Goal: Navigation & Orientation: Find specific page/section

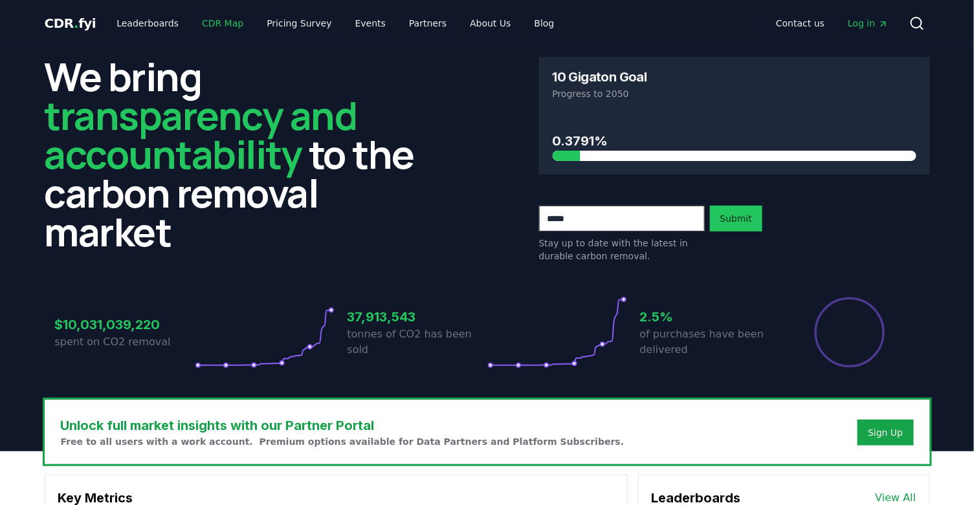
click at [224, 23] on link "CDR Map" at bounding box center [222, 23] width 62 height 23
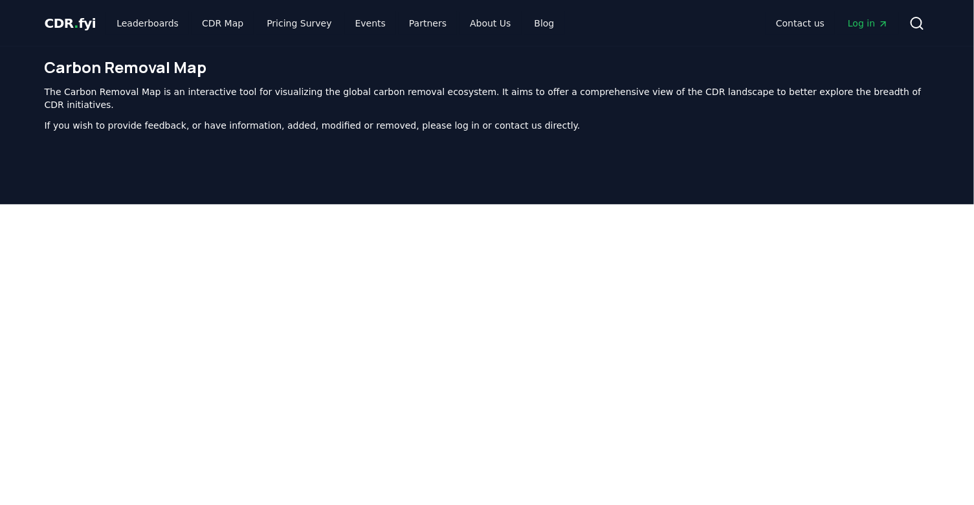
scroll to position [398, 0]
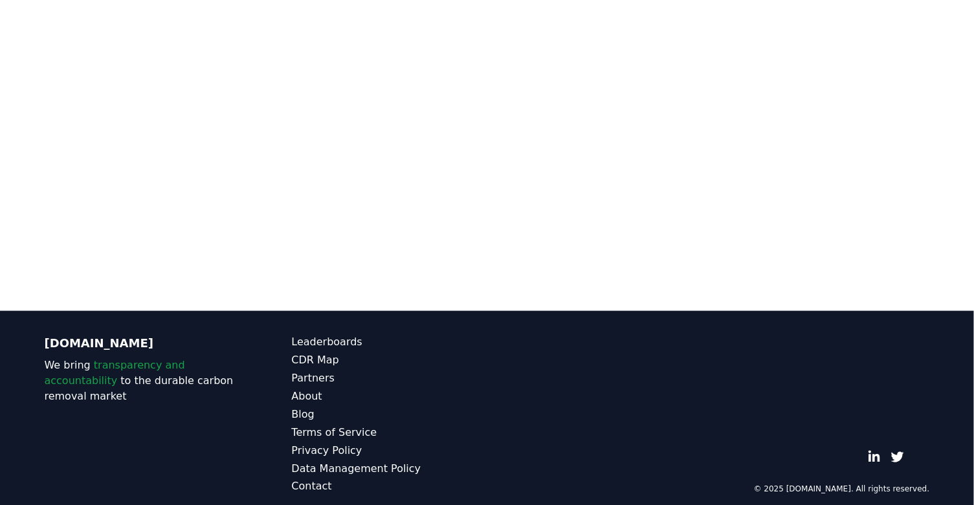
click at [771, 277] on div at bounding box center [487, 58] width 974 height 505
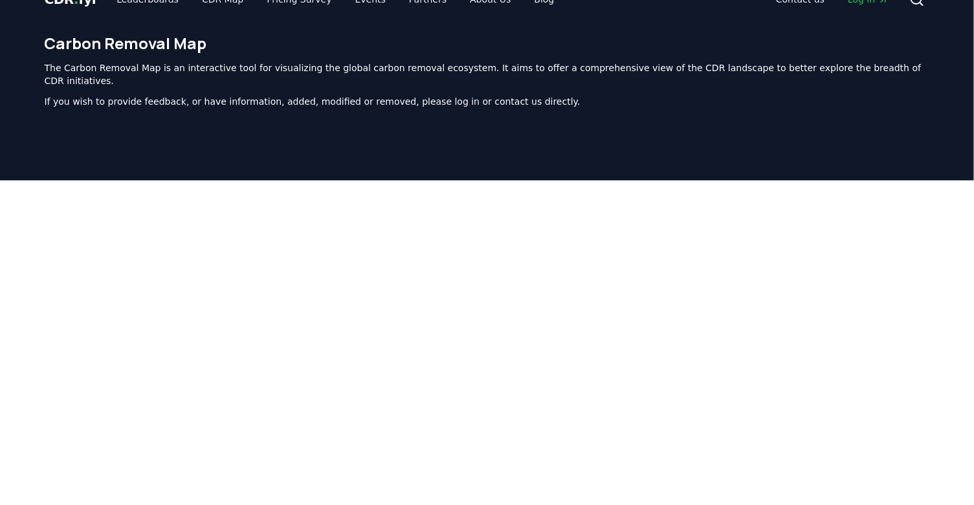
scroll to position [0, 0]
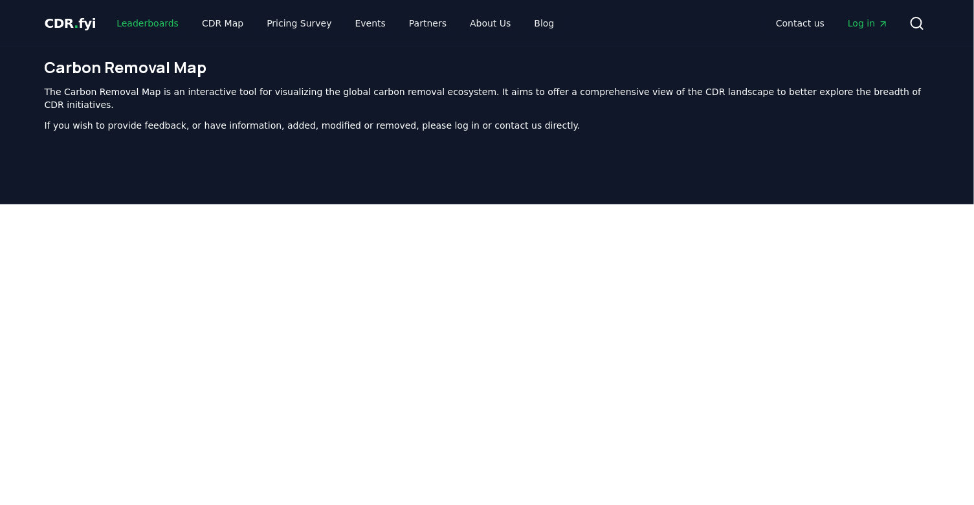
click at [147, 27] on link "Leaderboards" at bounding box center [147, 23] width 83 height 23
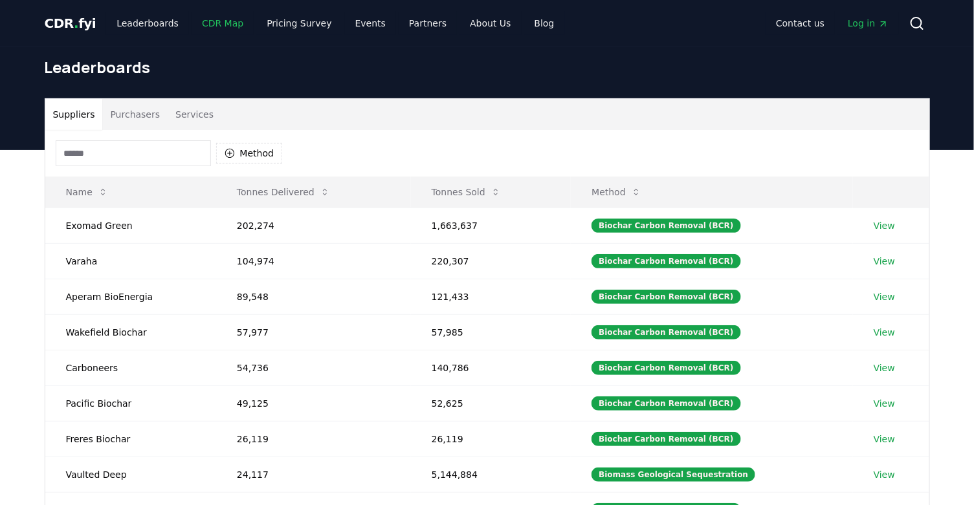
click at [216, 27] on link "CDR Map" at bounding box center [222, 23] width 62 height 23
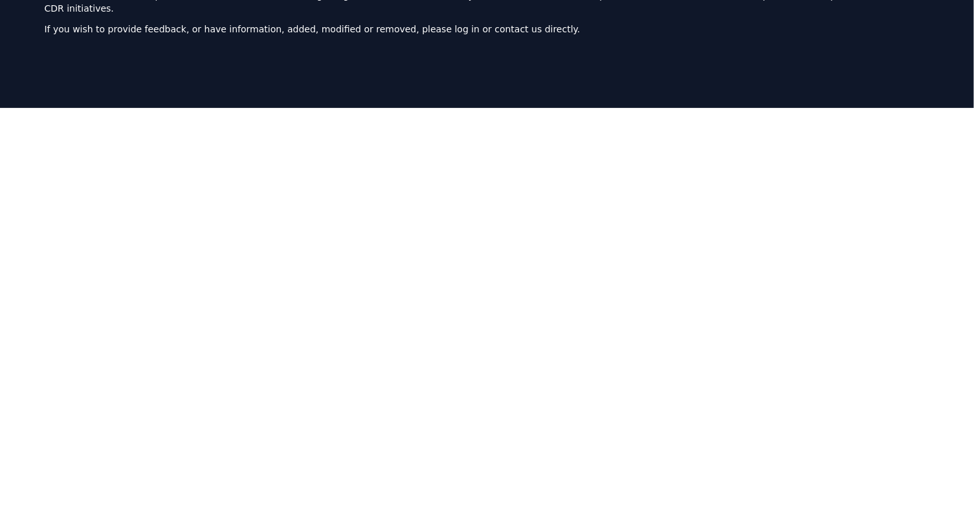
scroll to position [91, 0]
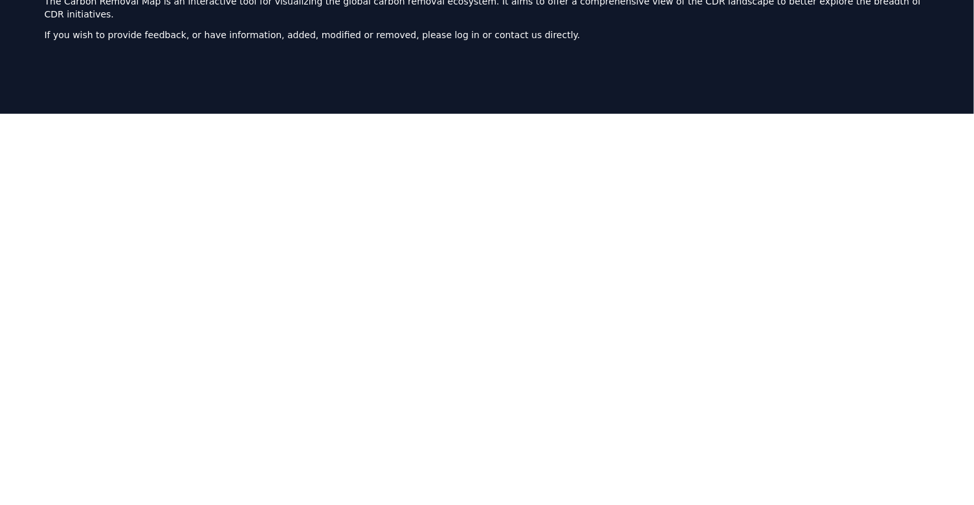
drag, startPoint x: 957, startPoint y: 227, endPoint x: 915, endPoint y: 243, distance: 44.8
click at [957, 227] on div at bounding box center [487, 366] width 974 height 505
click at [940, 182] on div at bounding box center [487, 366] width 974 height 505
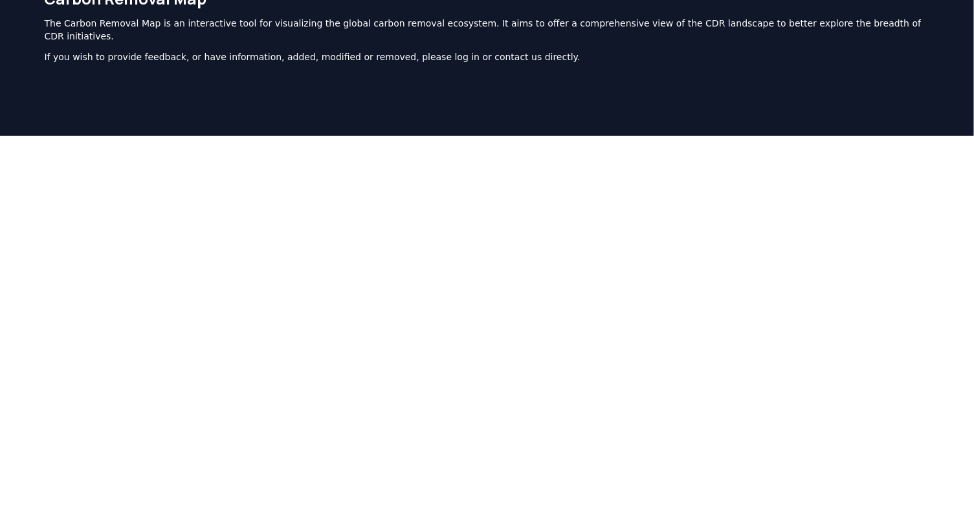
scroll to position [0, 0]
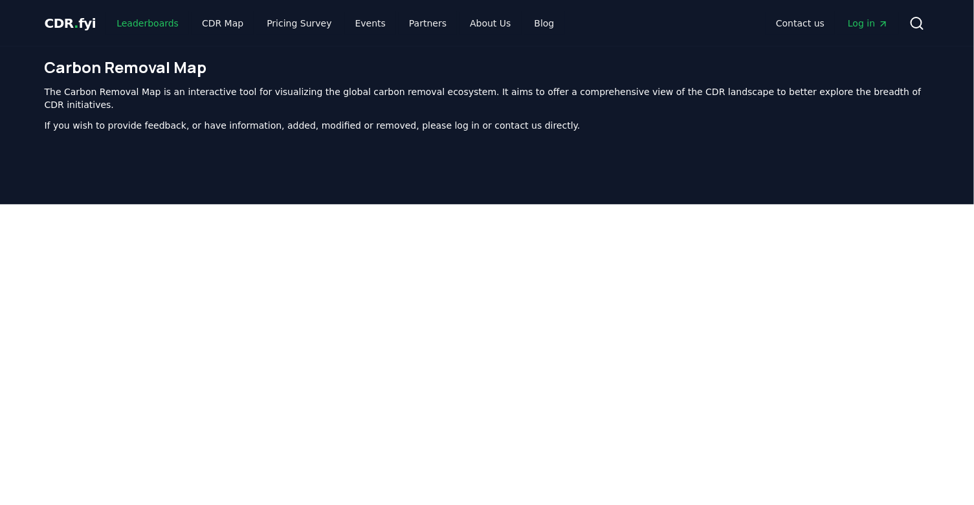
click at [141, 26] on link "Leaderboards" at bounding box center [147, 23] width 83 height 23
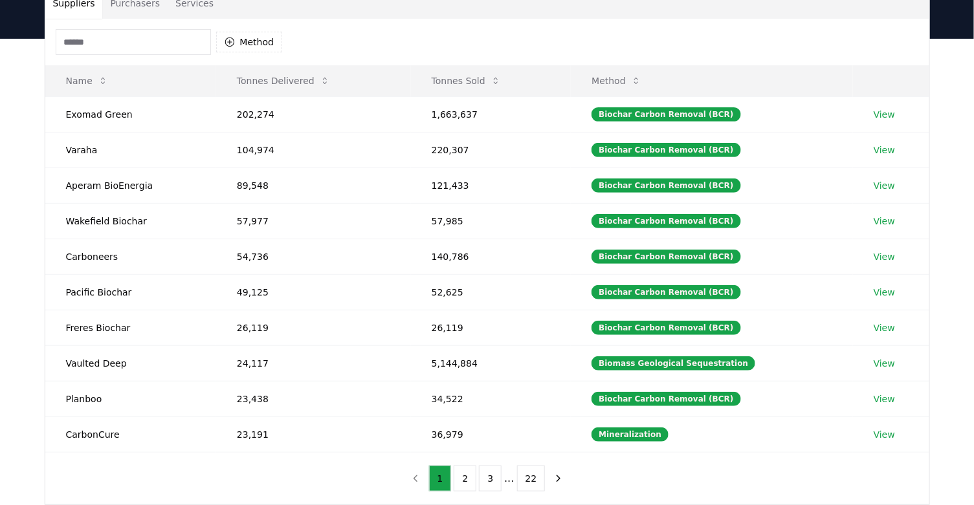
scroll to position [361, 0]
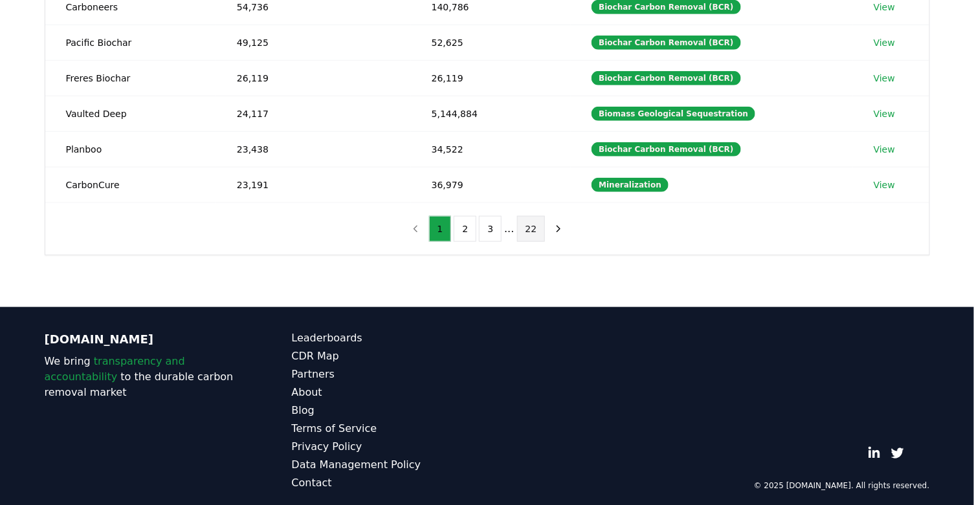
click at [531, 221] on button "22" at bounding box center [531, 229] width 28 height 26
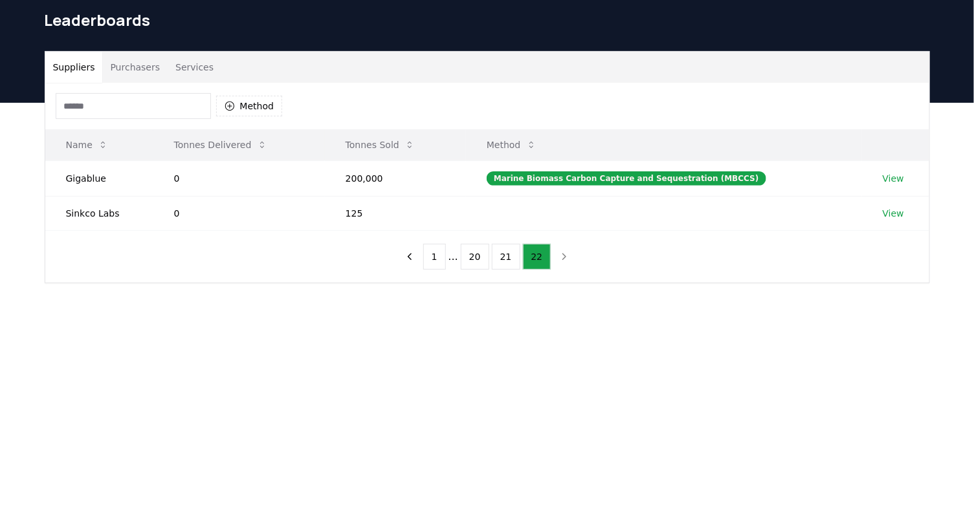
scroll to position [0, 0]
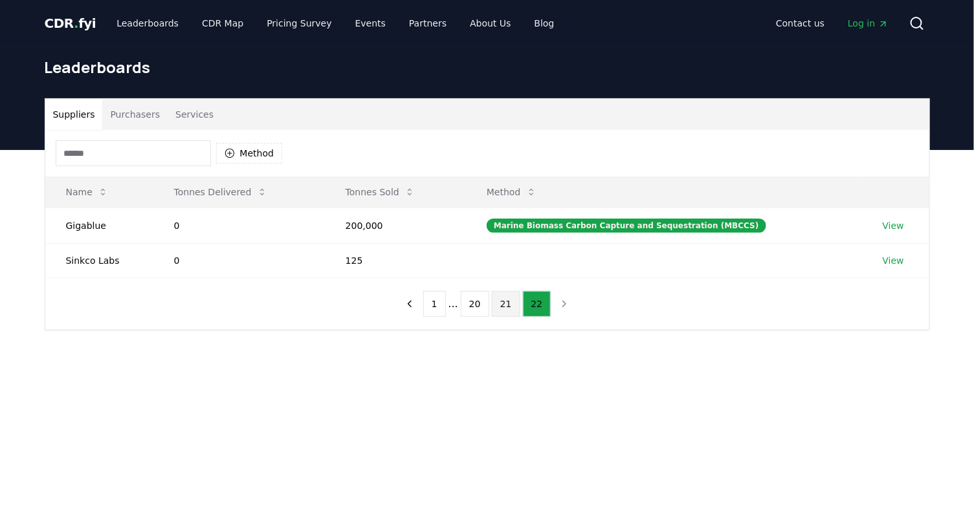
click at [507, 304] on button "21" at bounding box center [506, 304] width 28 height 26
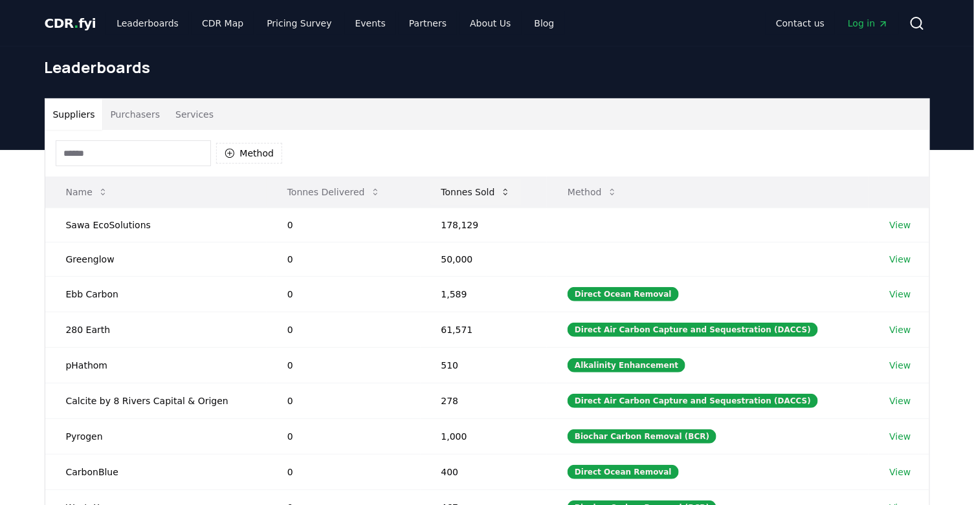
click at [510, 191] on icon at bounding box center [505, 192] width 10 height 10
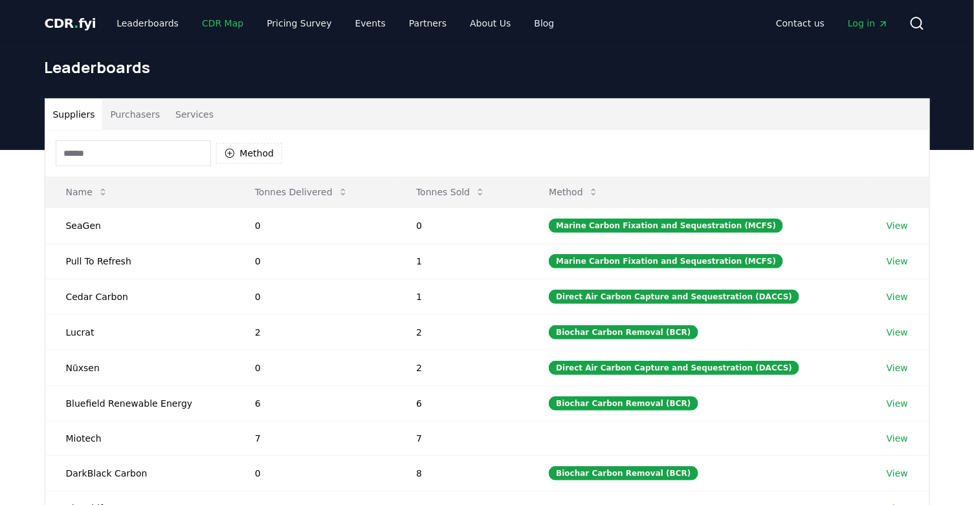
click at [206, 26] on link "CDR Map" at bounding box center [222, 23] width 62 height 23
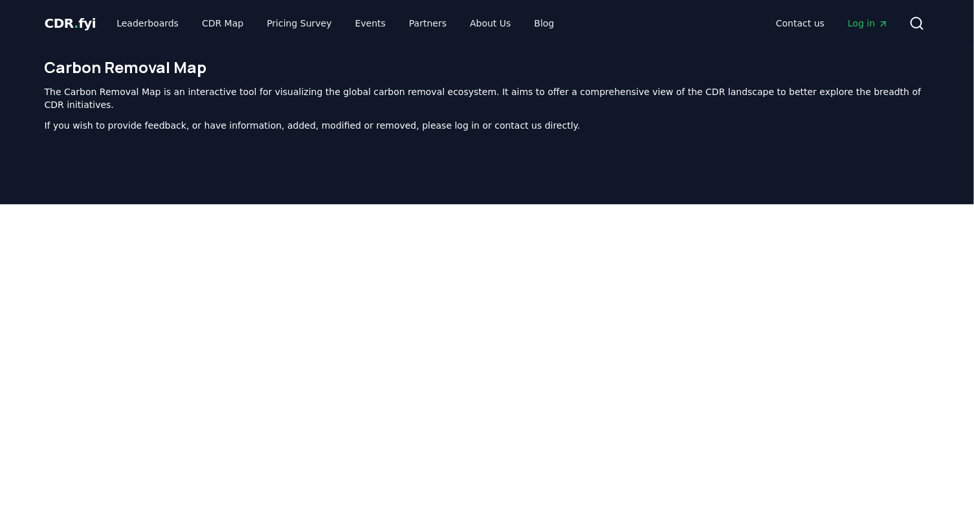
click at [867, 23] on span "Log in" at bounding box center [867, 23] width 40 height 13
